Goal: Information Seeking & Learning: Learn about a topic

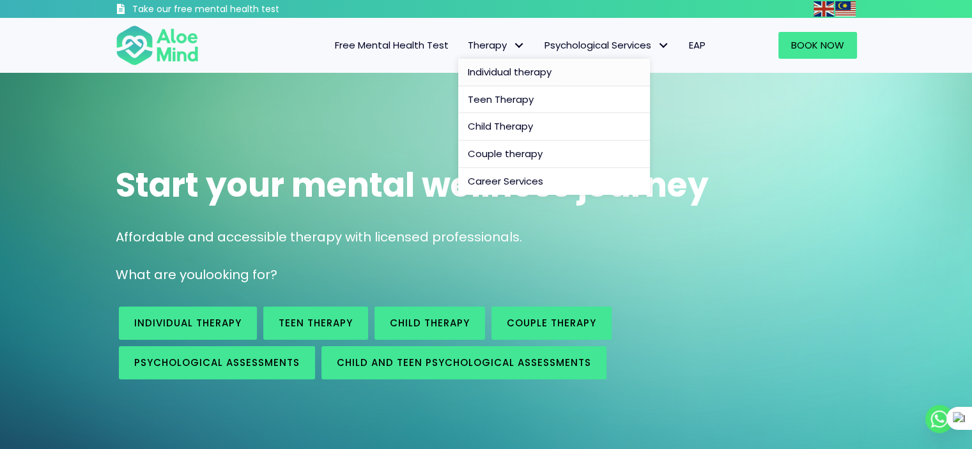
click at [534, 73] on span "Individual therapy" at bounding box center [510, 71] width 84 height 13
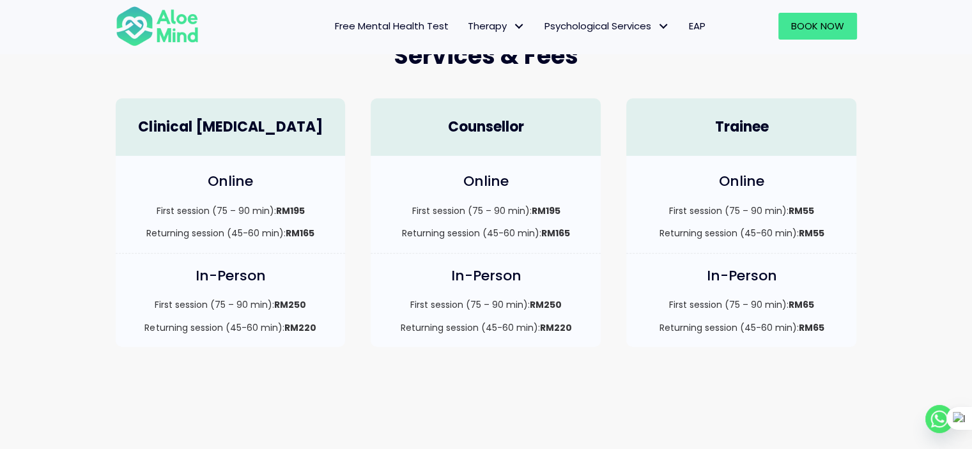
scroll to position [365, 0]
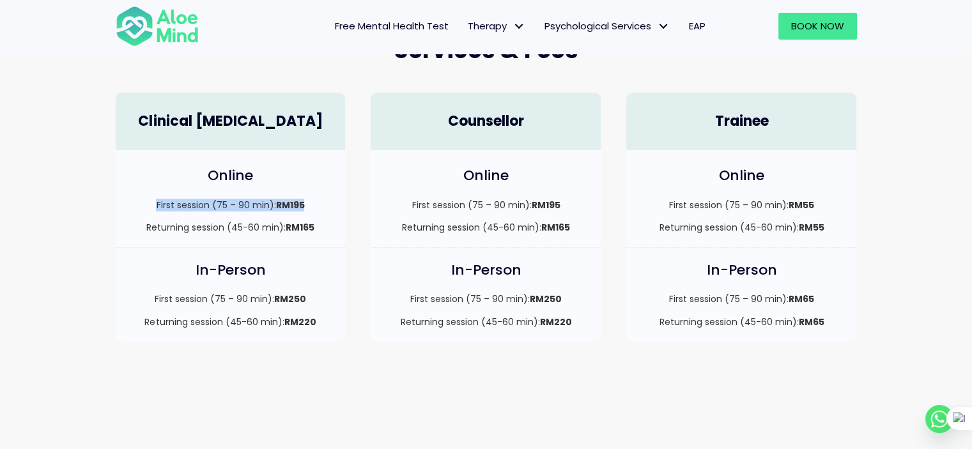
drag, startPoint x: 148, startPoint y: 206, endPoint x: 315, endPoint y: 211, distance: 166.8
click at [315, 211] on p "First session (75 – 90 min): RM195" at bounding box center [230, 205] width 204 height 13
click at [155, 225] on p "Returning session (45-60 min): RM165" at bounding box center [230, 227] width 204 height 13
drag, startPoint x: 155, startPoint y: 225, endPoint x: 322, endPoint y: 231, distance: 166.9
click at [322, 231] on p "Returning session (45-60 min): RM165" at bounding box center [230, 227] width 204 height 13
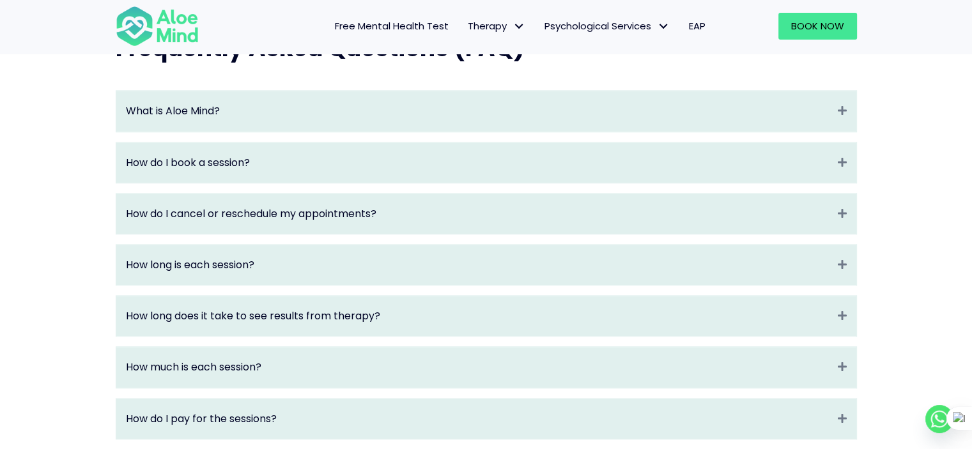
scroll to position [1393, 0]
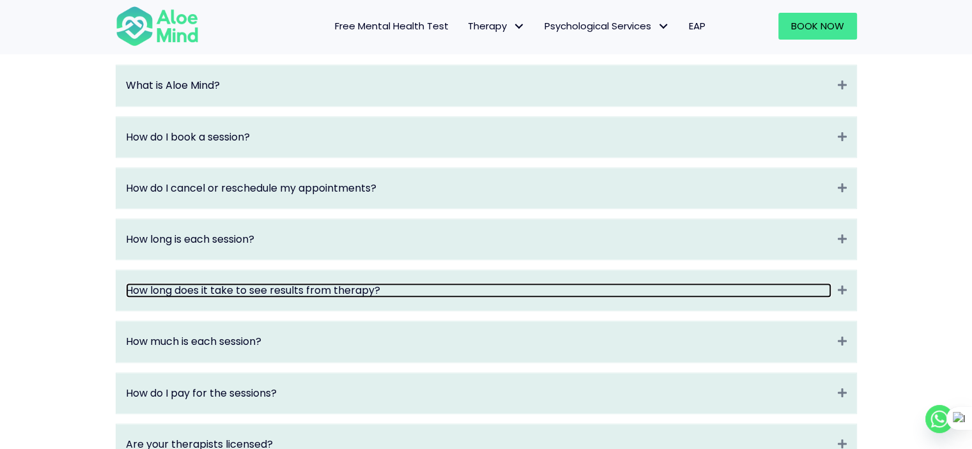
click at [611, 298] on link "How long does it take to see results from therapy?" at bounding box center [478, 290] width 705 height 15
